Goal: Information Seeking & Learning: Understand process/instructions

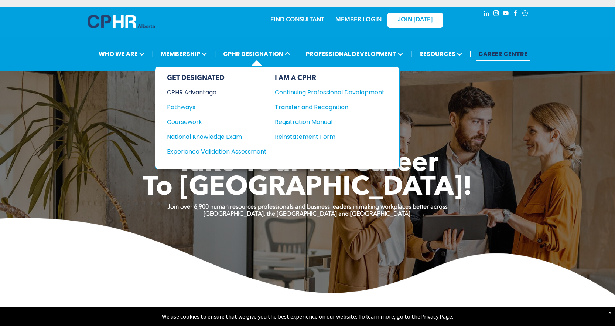
click at [209, 92] on div "CPHR Advantage" at bounding box center [212, 92] width 90 height 9
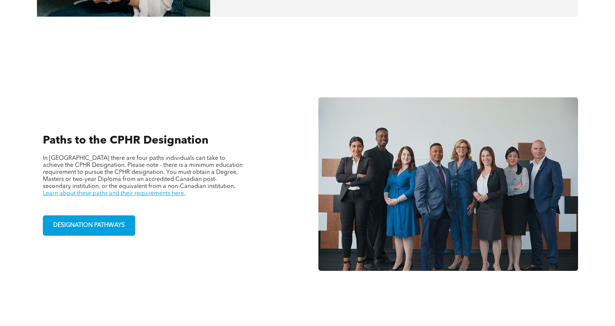
scroll to position [457, 0]
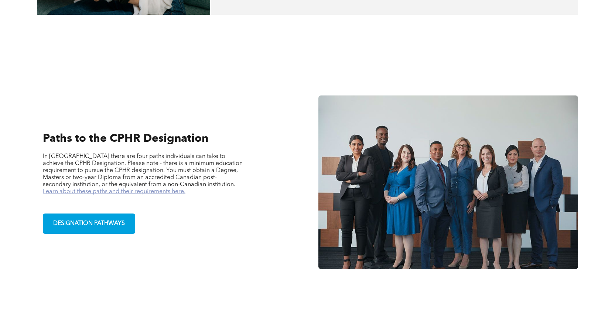
click at [183, 189] on link "Learn about these paths and their requirements here." at bounding box center [114, 192] width 143 height 6
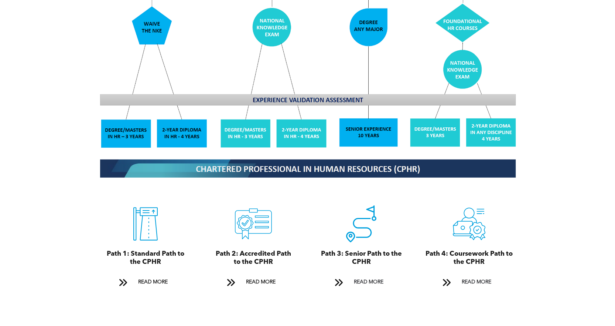
scroll to position [692, 0]
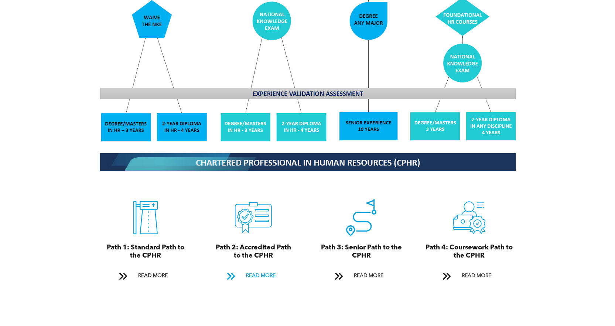
click at [265, 269] on span "READ MORE" at bounding box center [261, 276] width 35 height 14
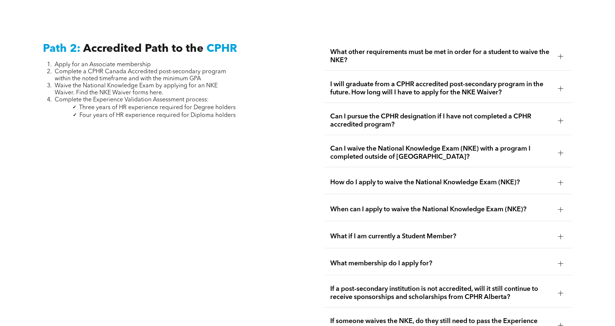
scroll to position [1187, 0]
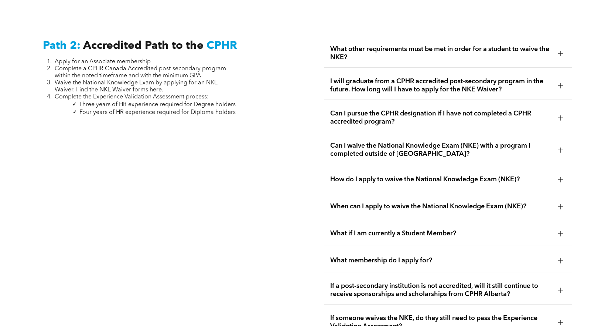
click at [415, 49] on span "What other requirements must be met in order for a student to waive the NKE?" at bounding box center [441, 53] width 222 height 16
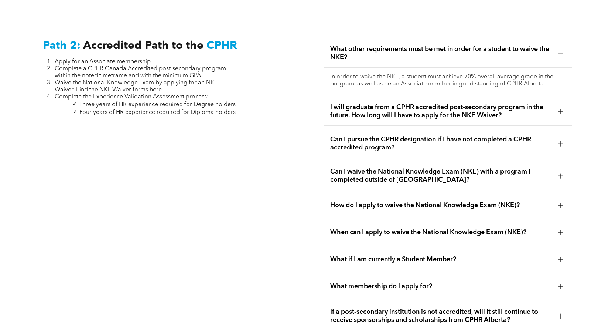
click at [341, 103] on span "I will graduate from a CPHR accredited post-secondary program in the future. Ho…" at bounding box center [441, 111] width 222 height 16
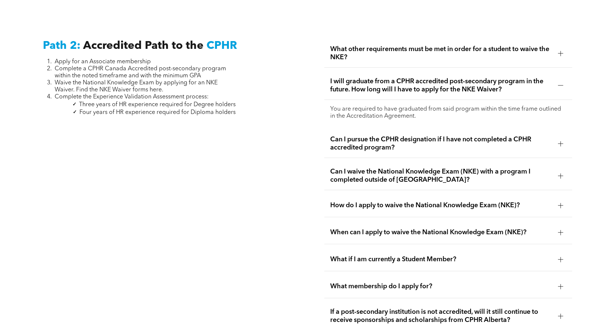
click at [356, 135] on span "Can I pursue the CPHR designation if I have not completed a CPHR accredited pro…" at bounding box center [441, 143] width 222 height 16
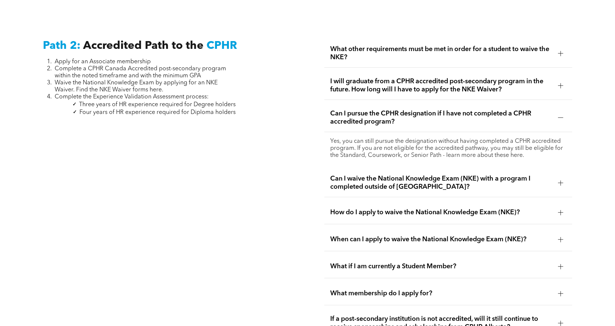
click at [337, 201] on div "How do I apply to waive the National Knowledge Exam (NKE)?" at bounding box center [449, 212] width 248 height 23
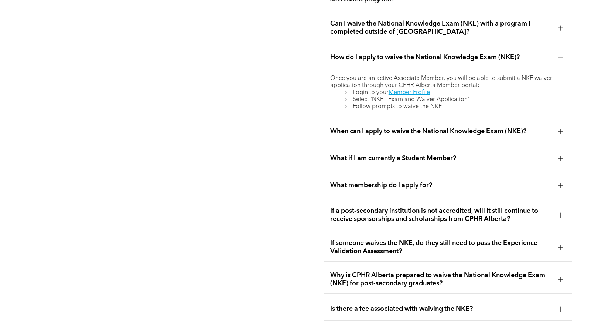
scroll to position [1312, 0]
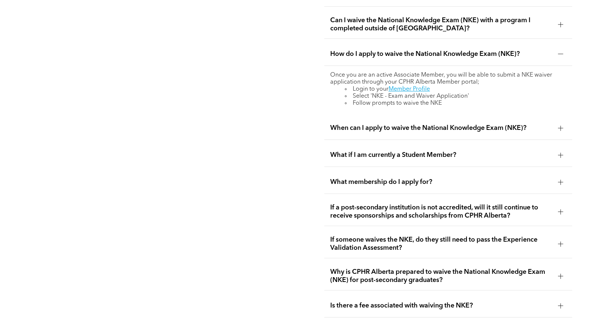
click at [432, 124] on span "When can I apply to waive the National Knowledge Exam (NKE)?" at bounding box center [441, 128] width 222 height 8
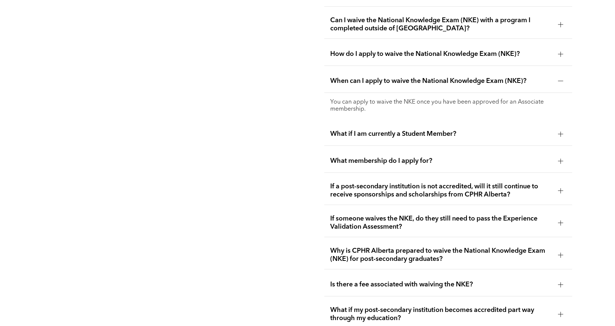
click at [342, 122] on div "What if I am currently a Student Member?" at bounding box center [449, 133] width 248 height 23
